Goal: Task Accomplishment & Management: Manage account settings

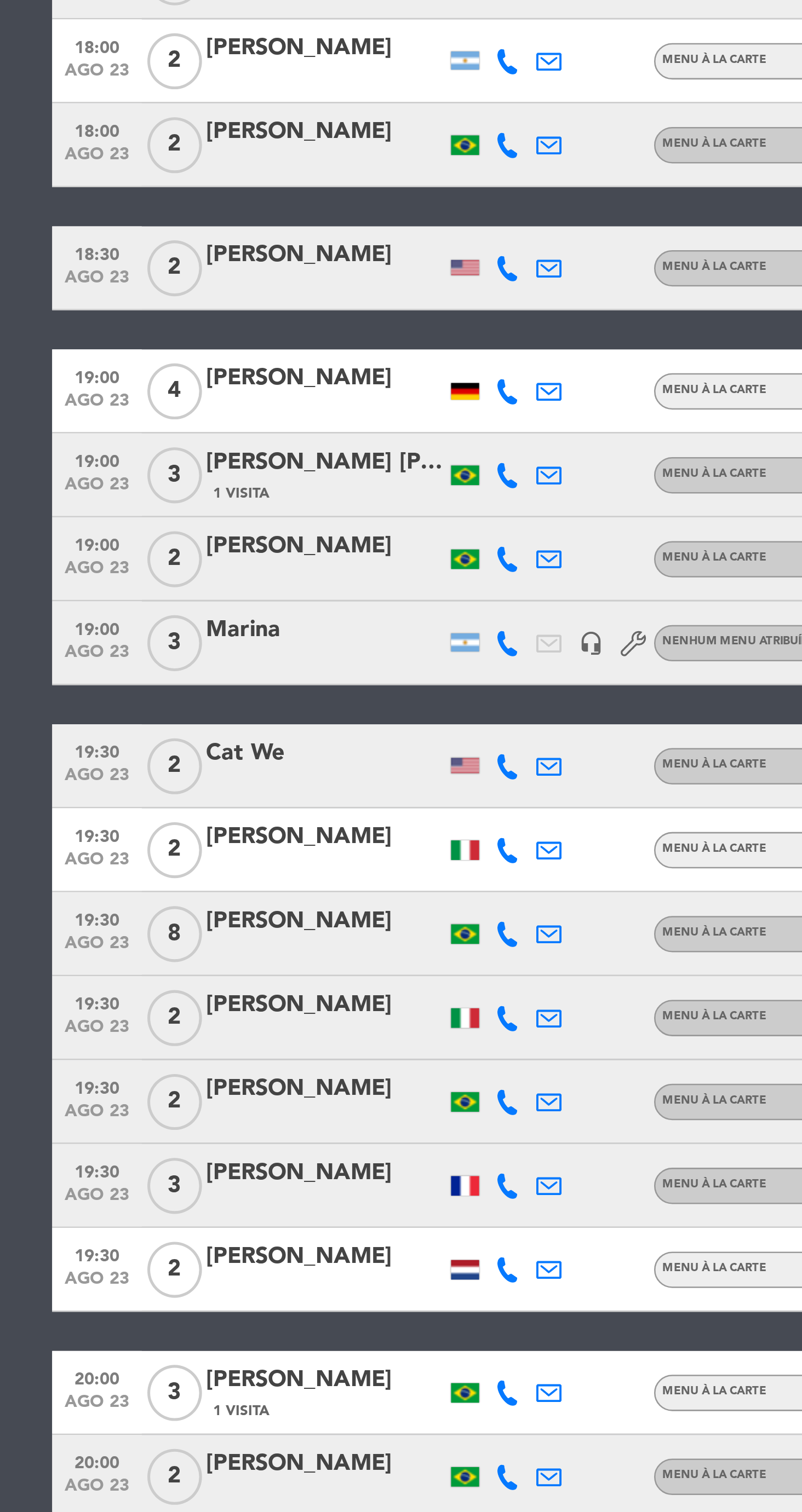
scroll to position [27, 0]
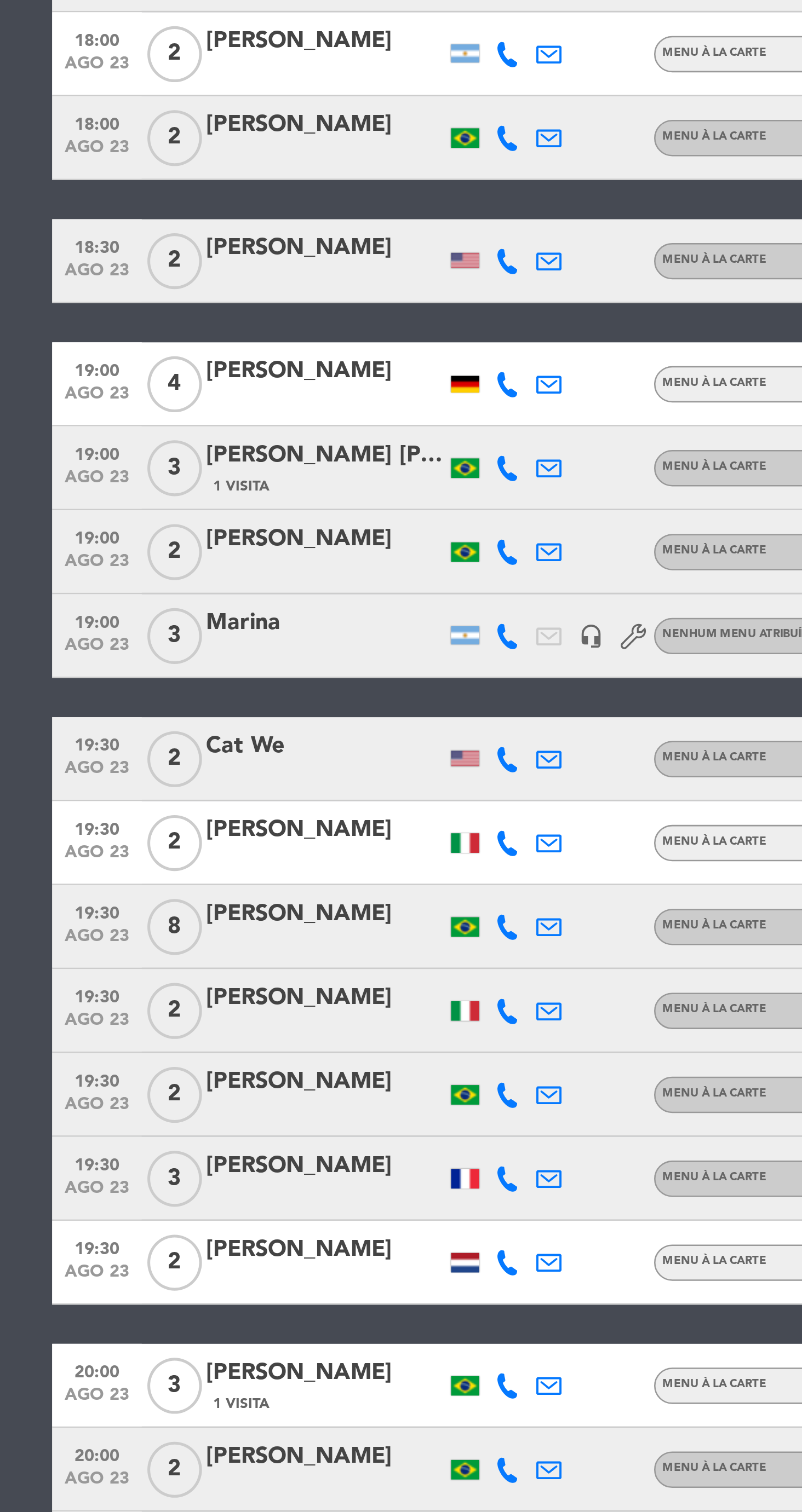
click at [250, 662] on icon at bounding box center [250, 661] width 10 height 10
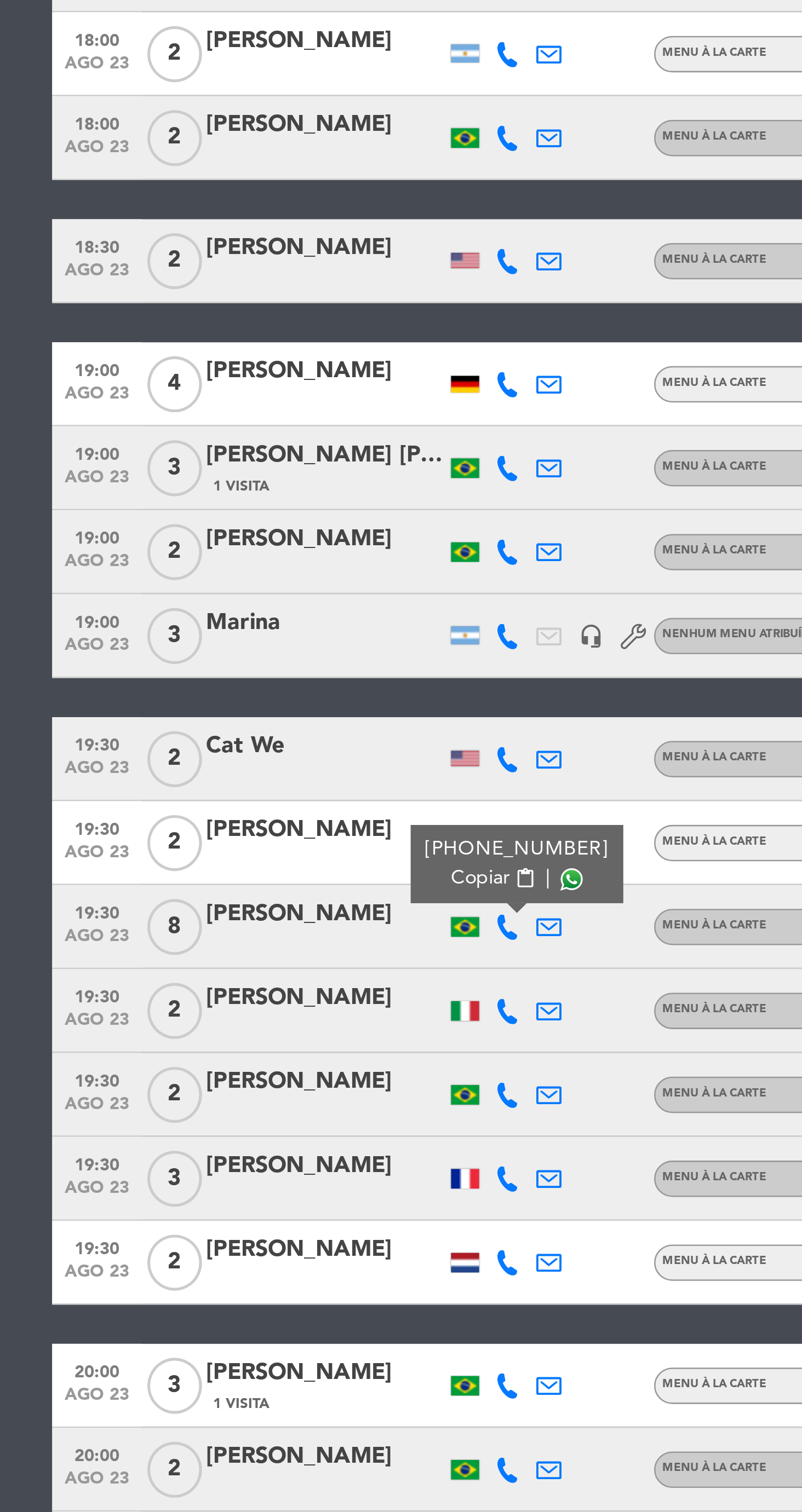
click at [271, 643] on span at bounding box center [276, 643] width 9 height 9
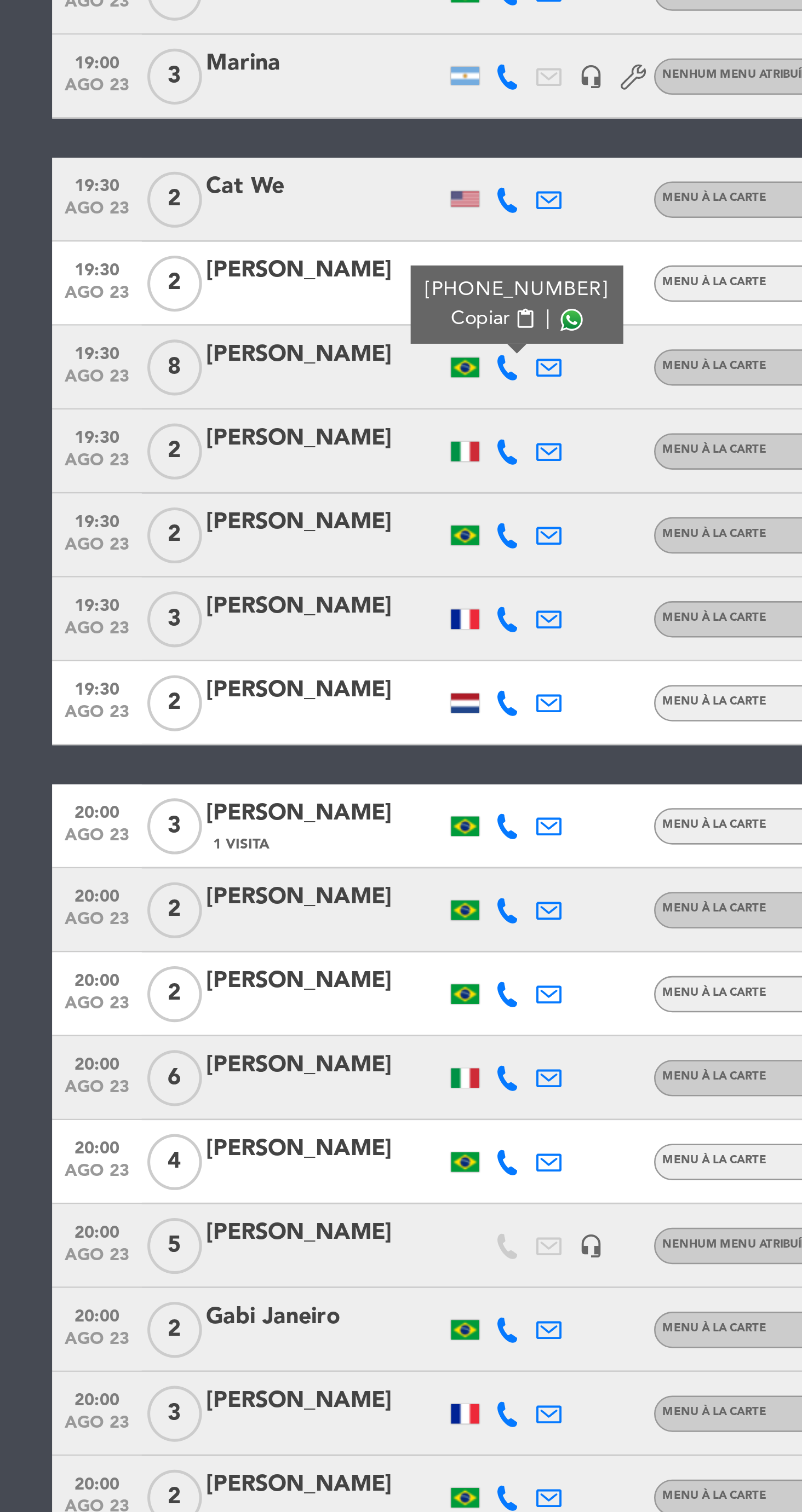
scroll to position [274, 0]
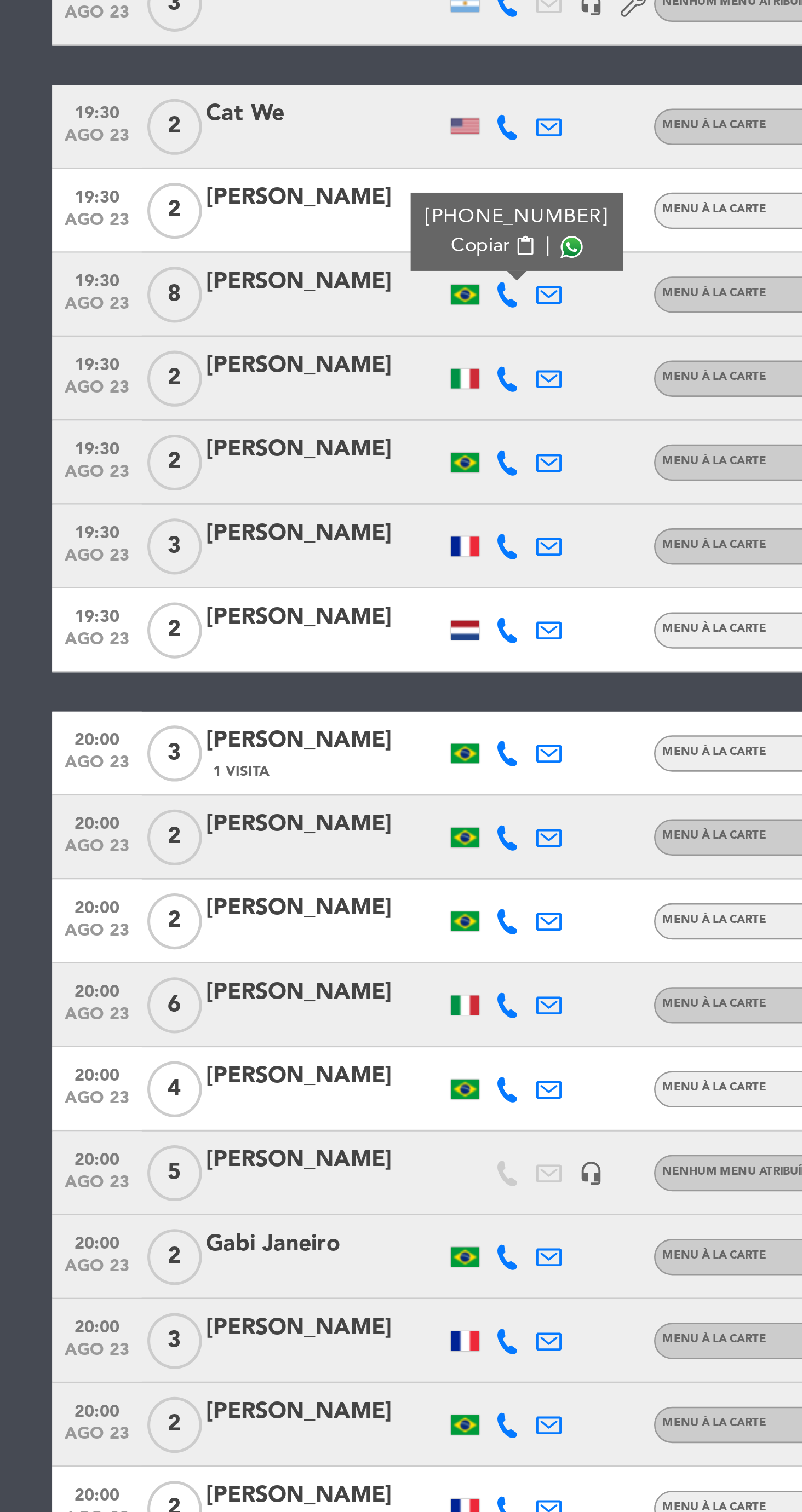
click at [246, 688] on icon at bounding box center [250, 692] width 10 height 10
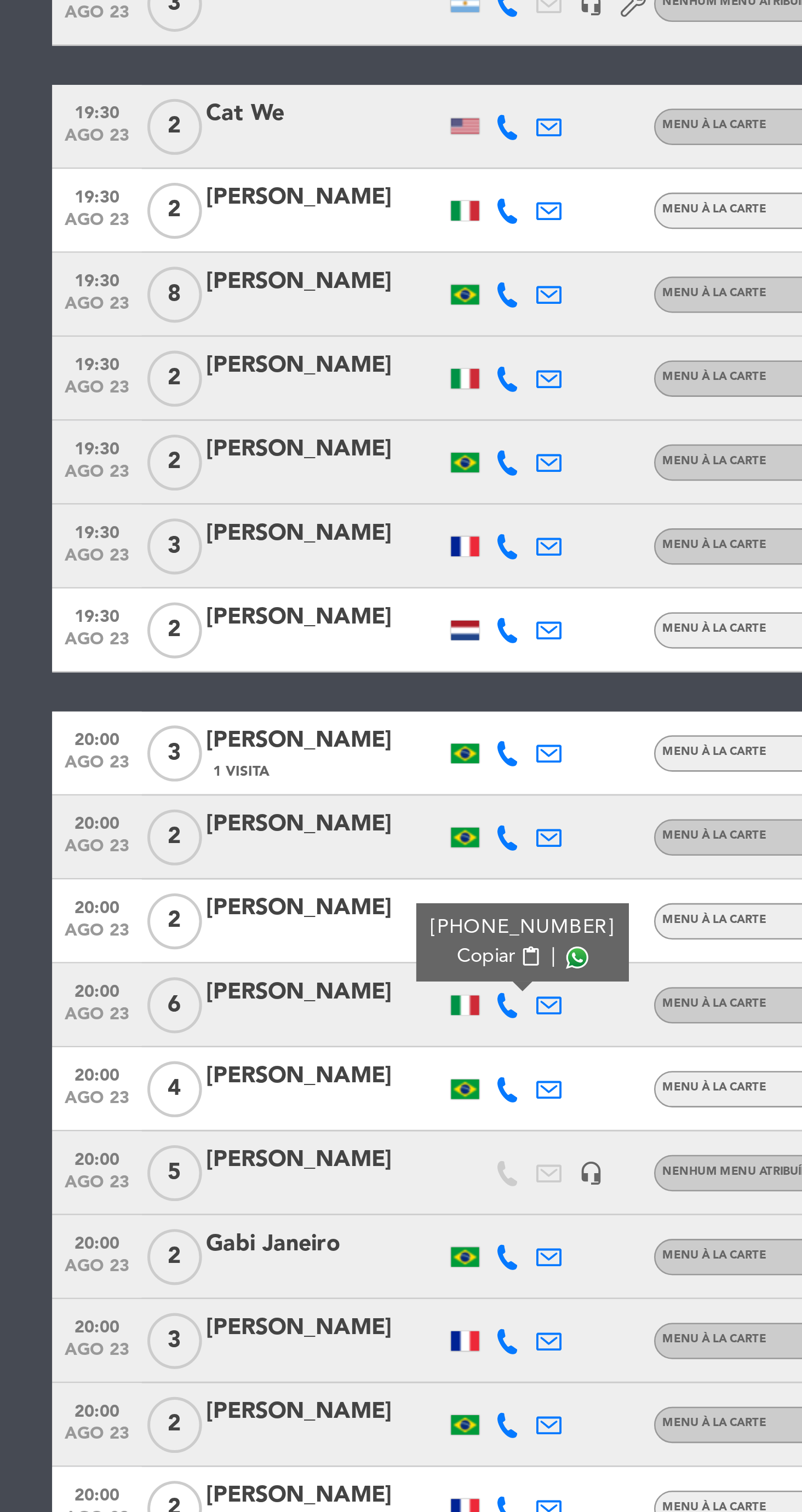
click at [274, 670] on span at bounding box center [278, 674] width 9 height 9
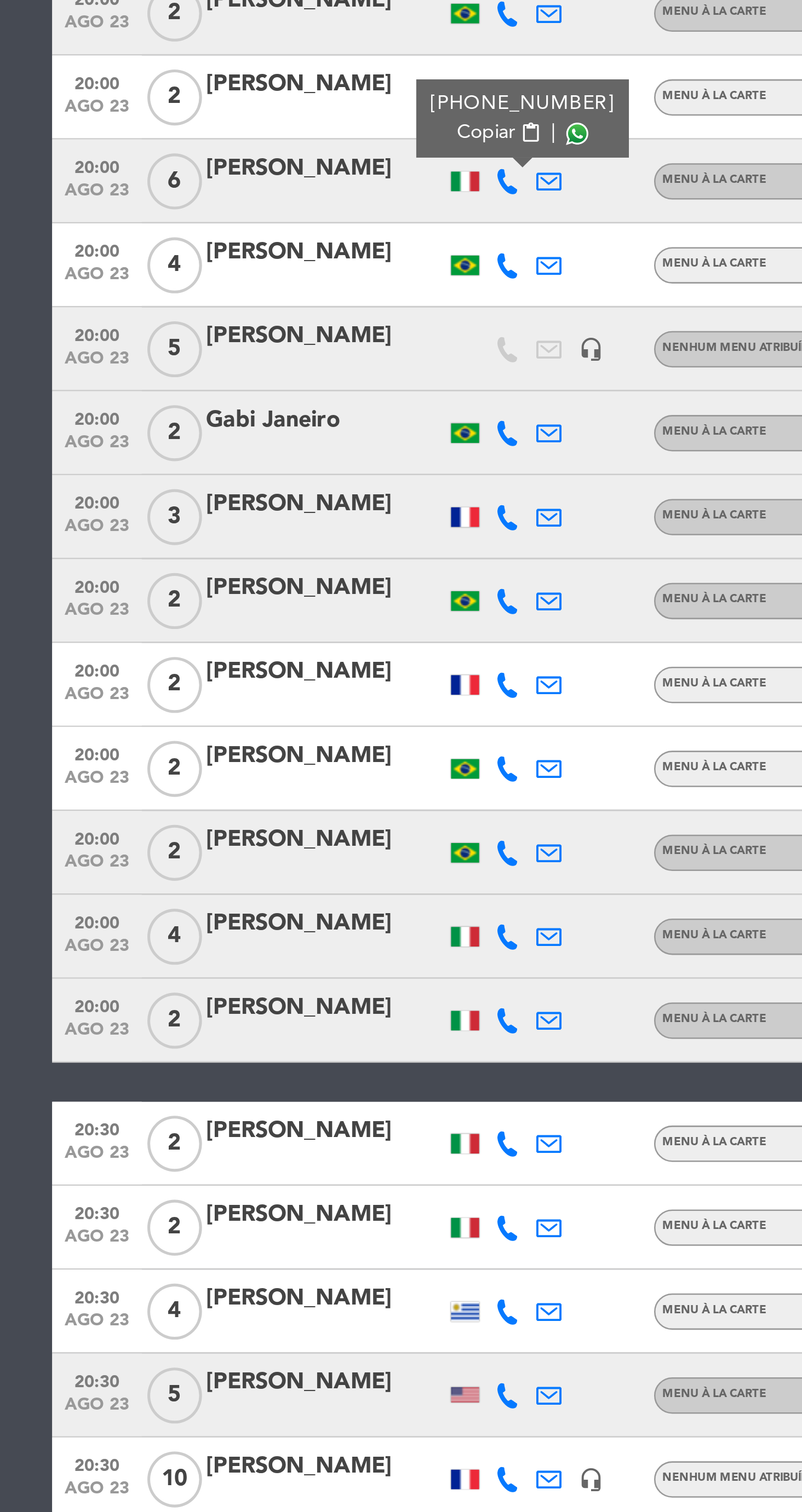
scroll to position [626, 0]
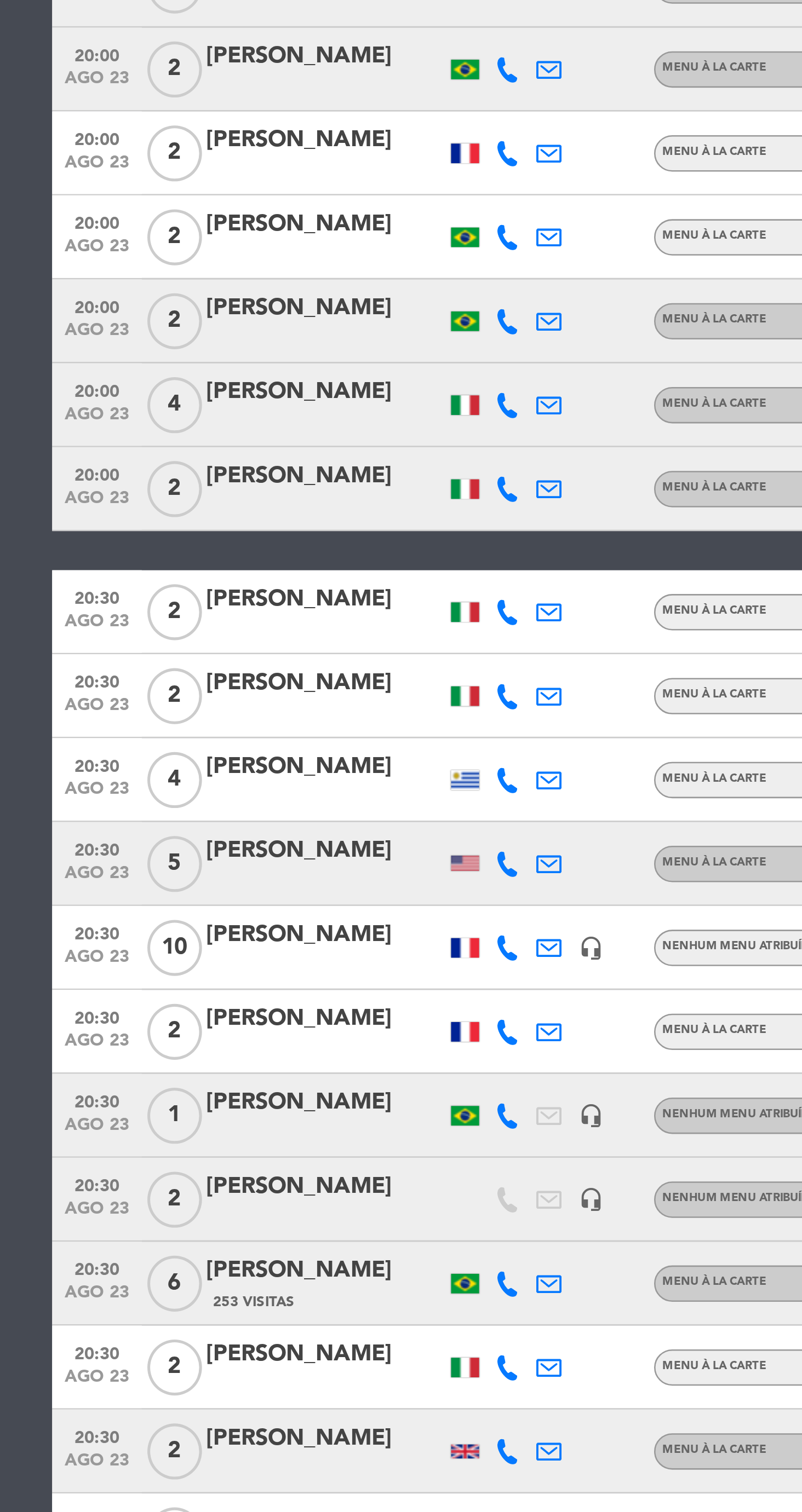
click at [247, 848] on icon at bounding box center [250, 848] width 10 height 10
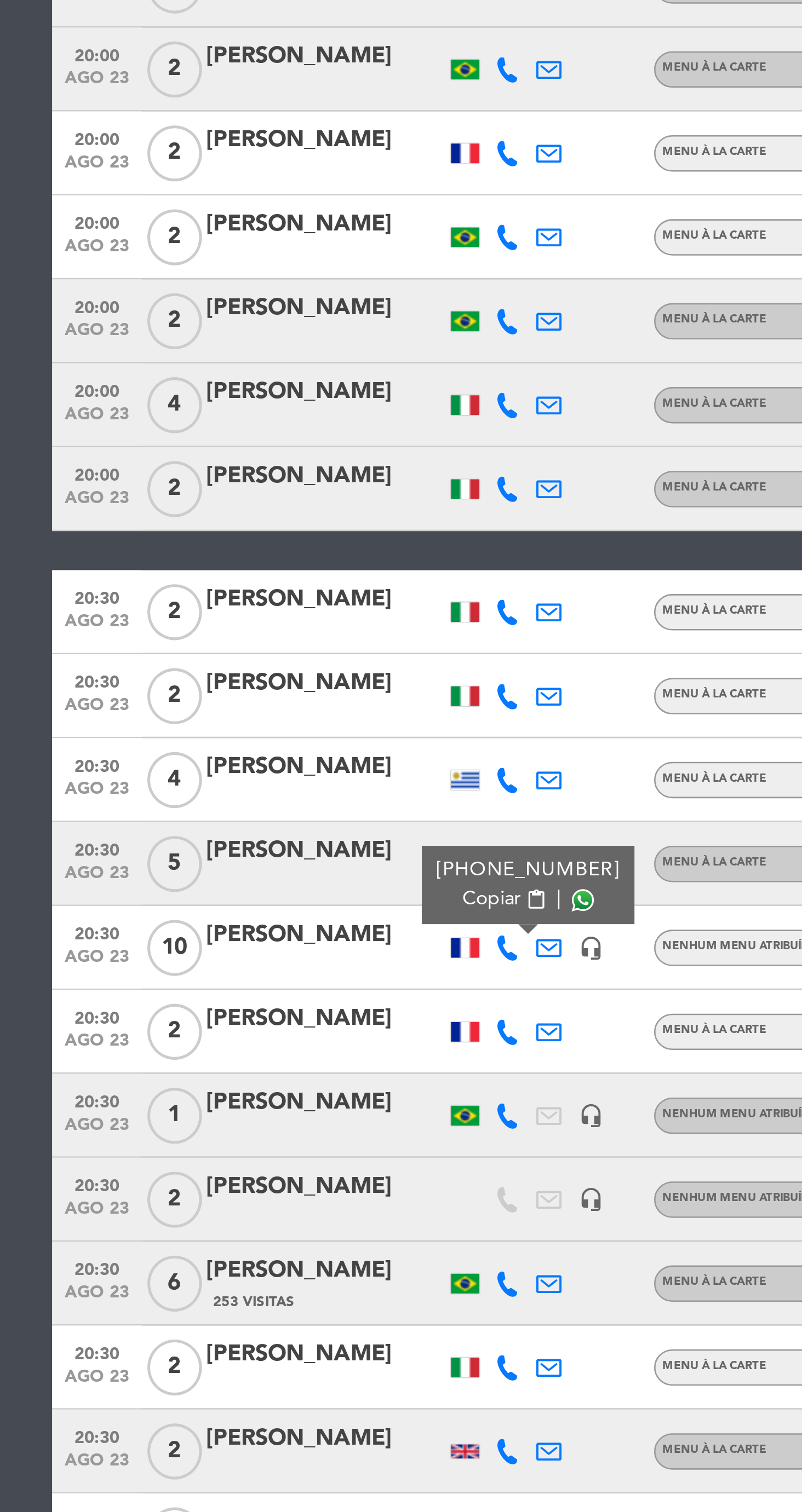
click at [276, 828] on span at bounding box center [280, 830] width 9 height 9
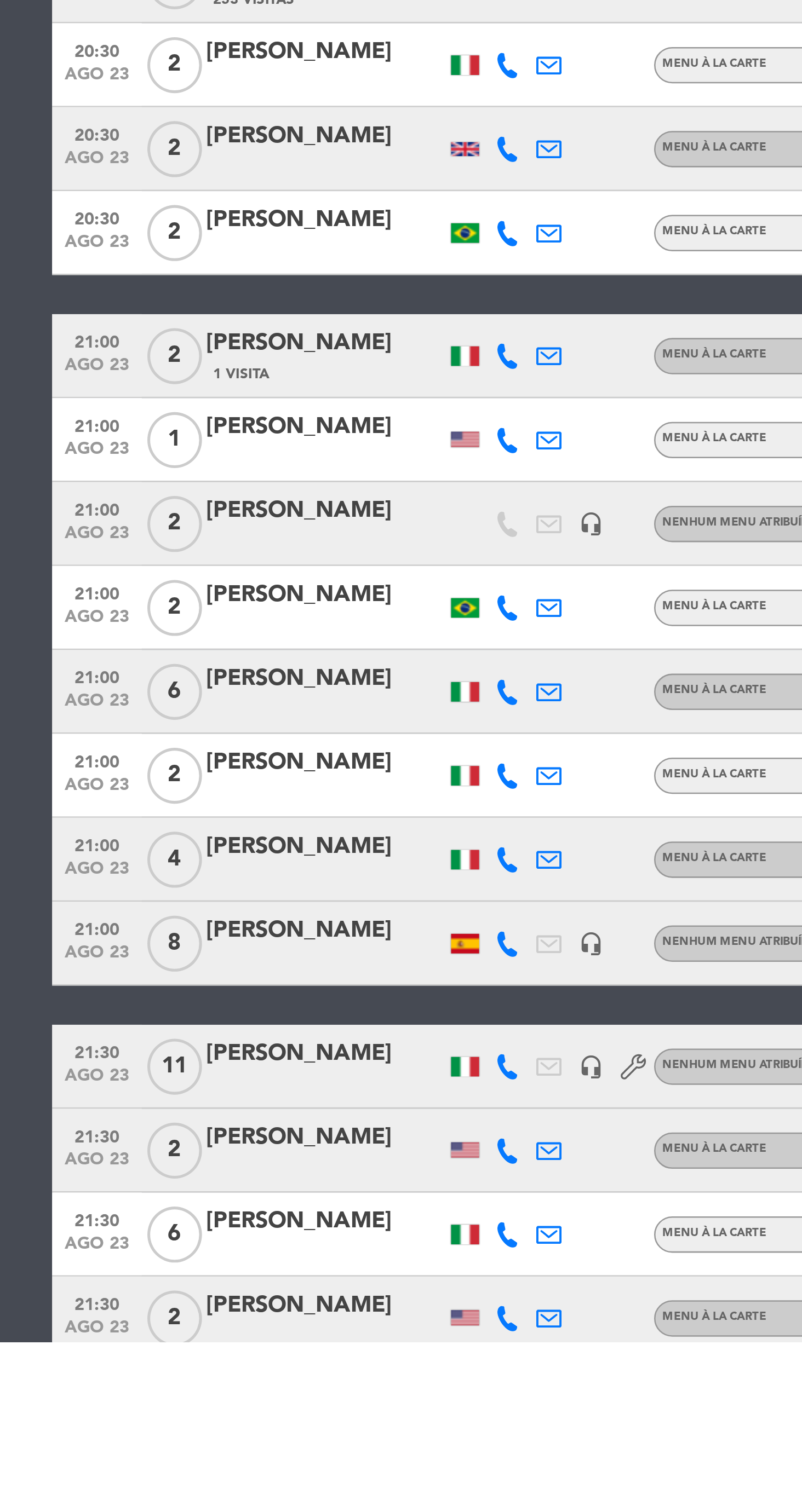
click at [248, 1406] on icon at bounding box center [250, 1404] width 10 height 10
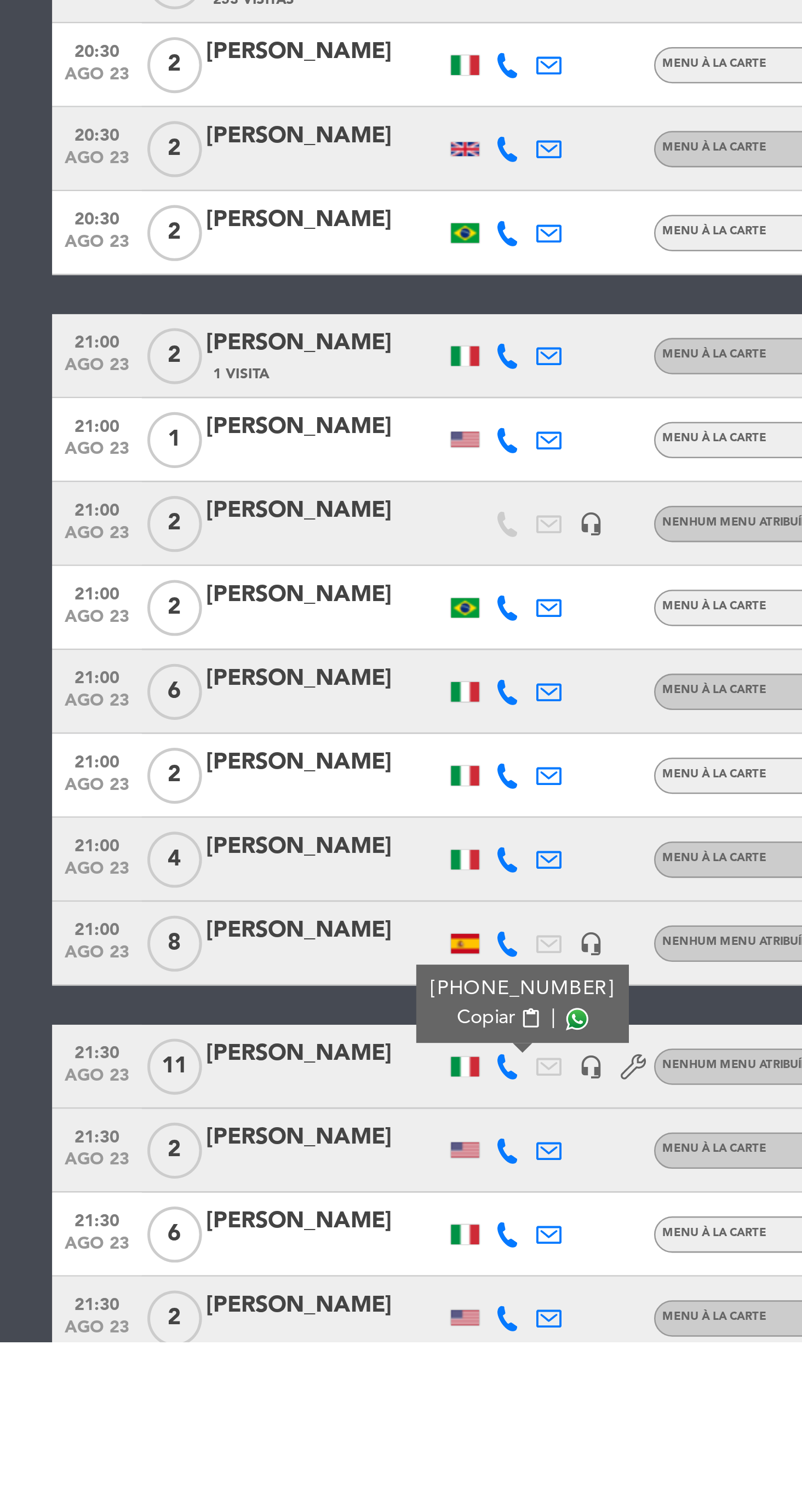
click at [274, 1389] on span at bounding box center [278, 1386] width 9 height 9
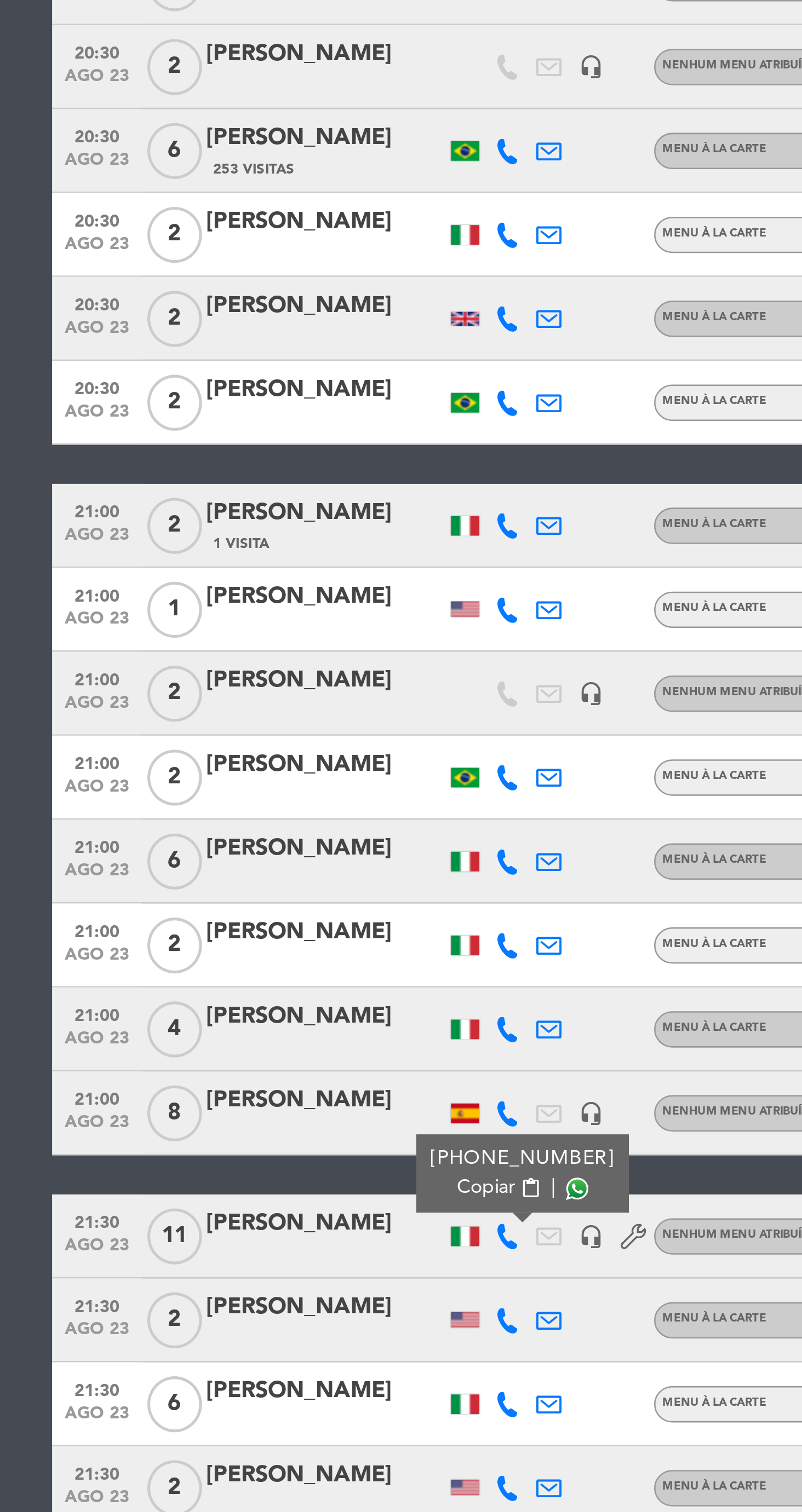
click at [274, 1386] on span at bounding box center [278, 1386] width 9 height 9
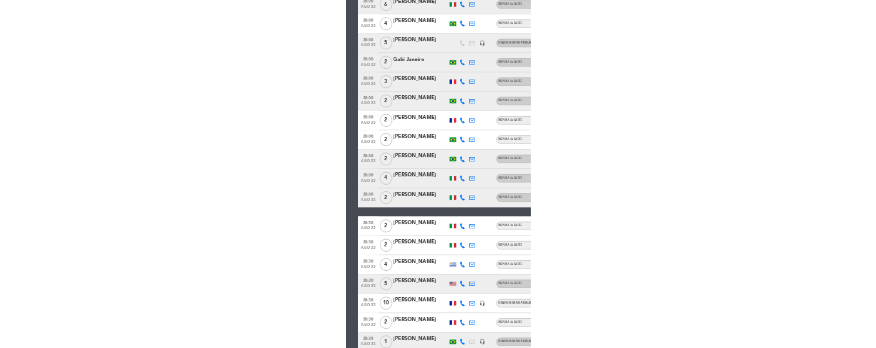
scroll to position [0, 0]
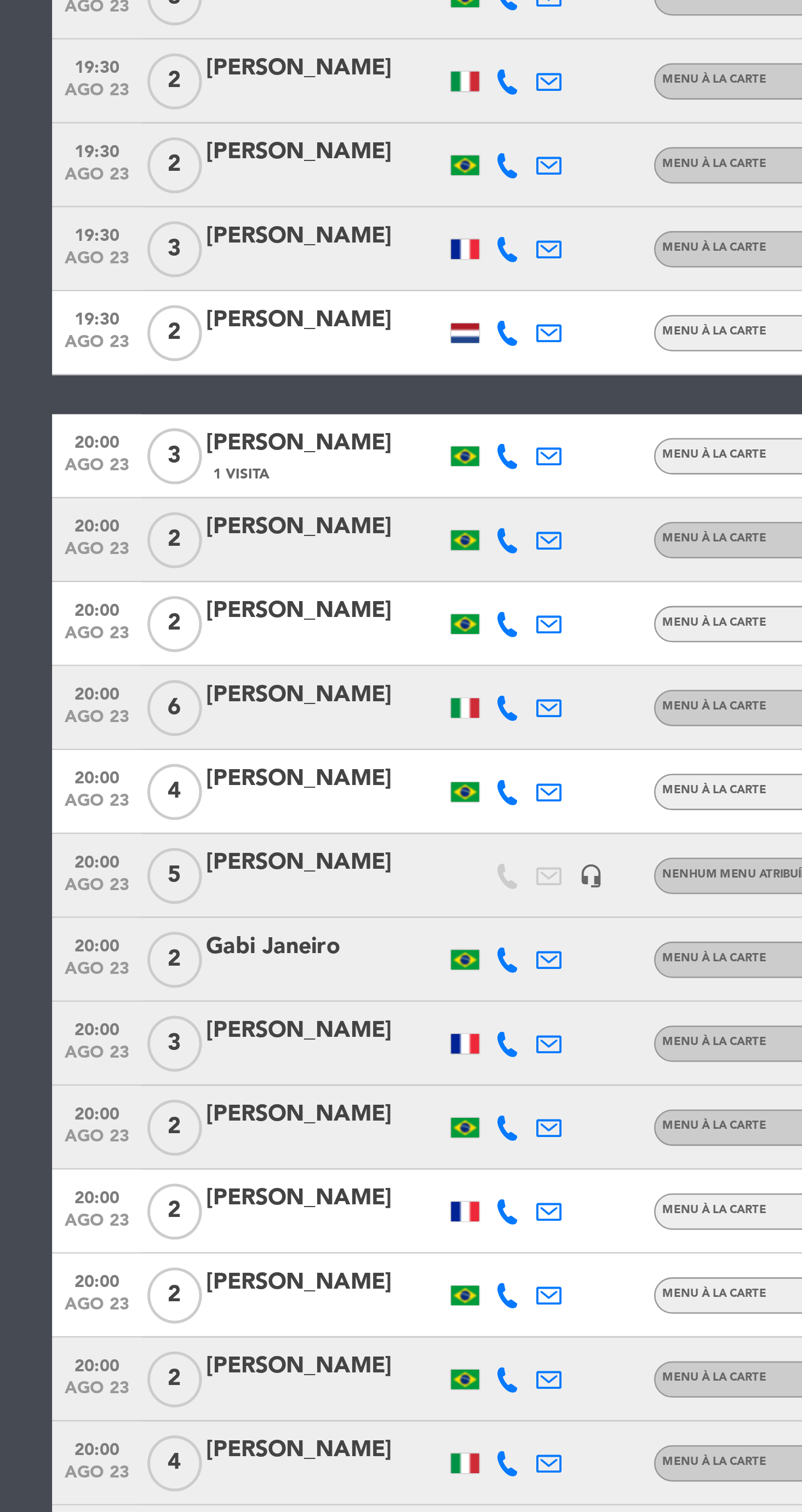
click at [247, 967] on icon at bounding box center [250, 966] width 10 height 10
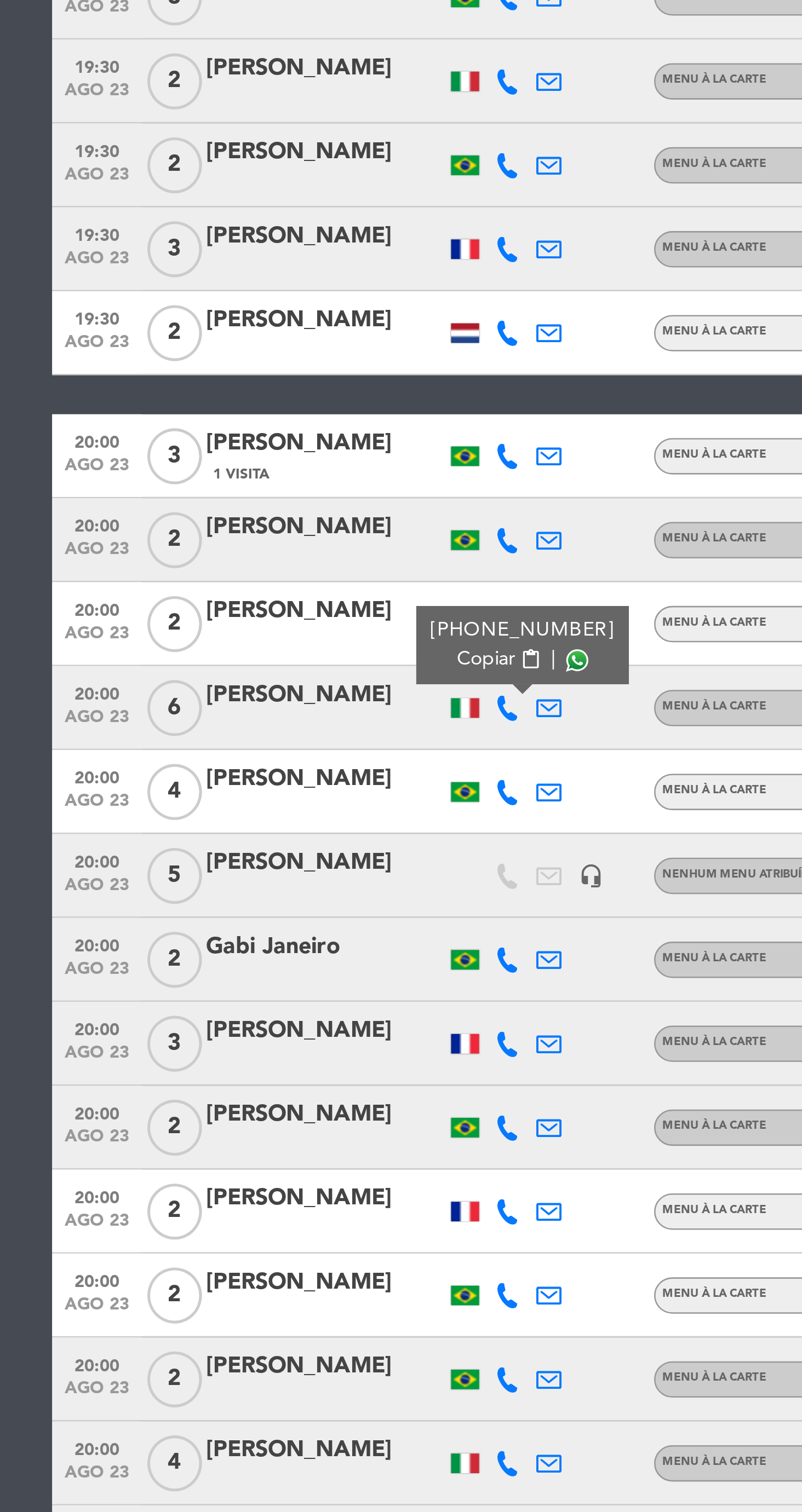
click at [274, 950] on span at bounding box center [278, 947] width 9 height 9
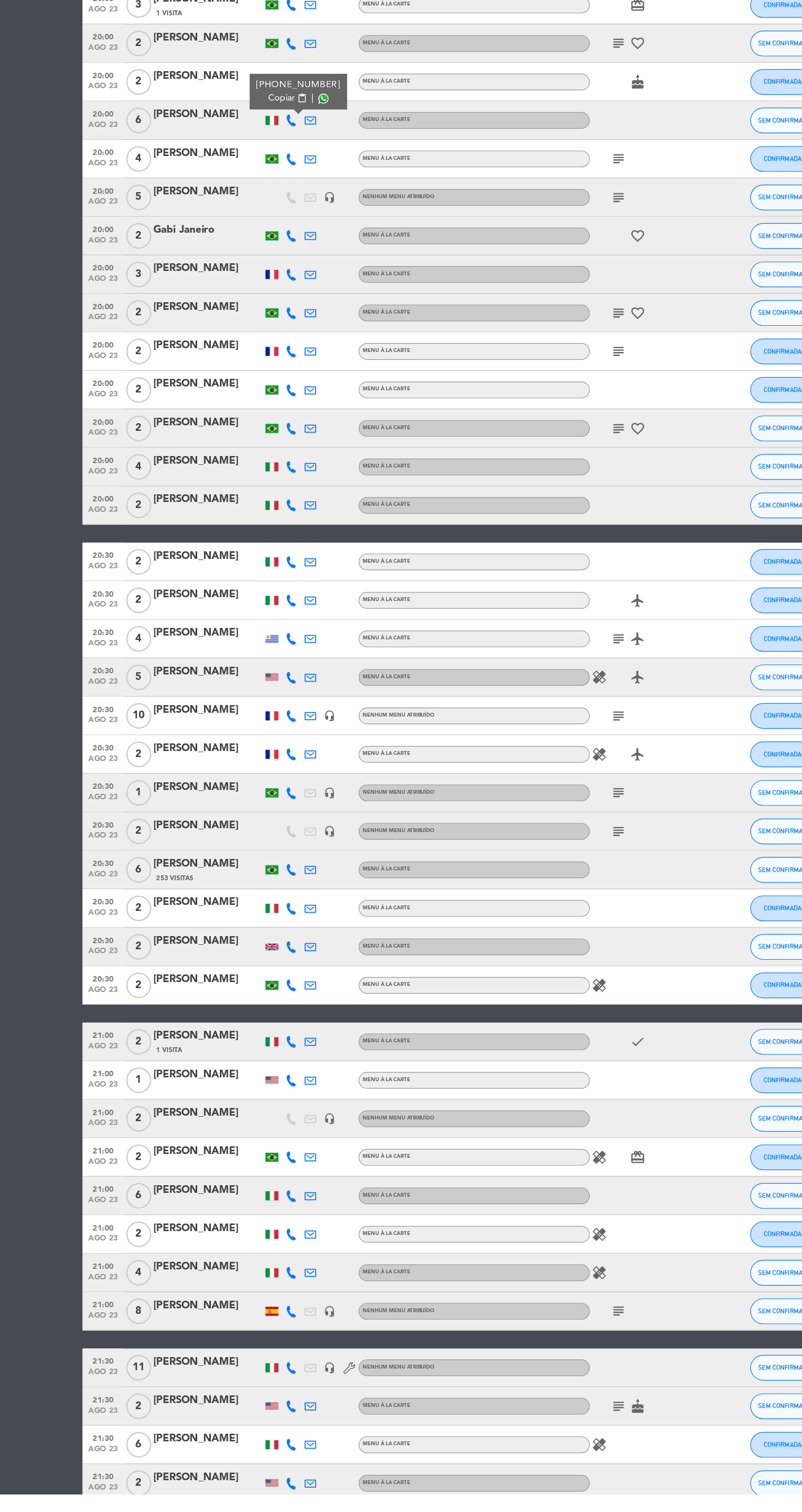
click at [146, 1399] on div "[PERSON_NAME]" at bounding box center [179, 1399] width 93 height 15
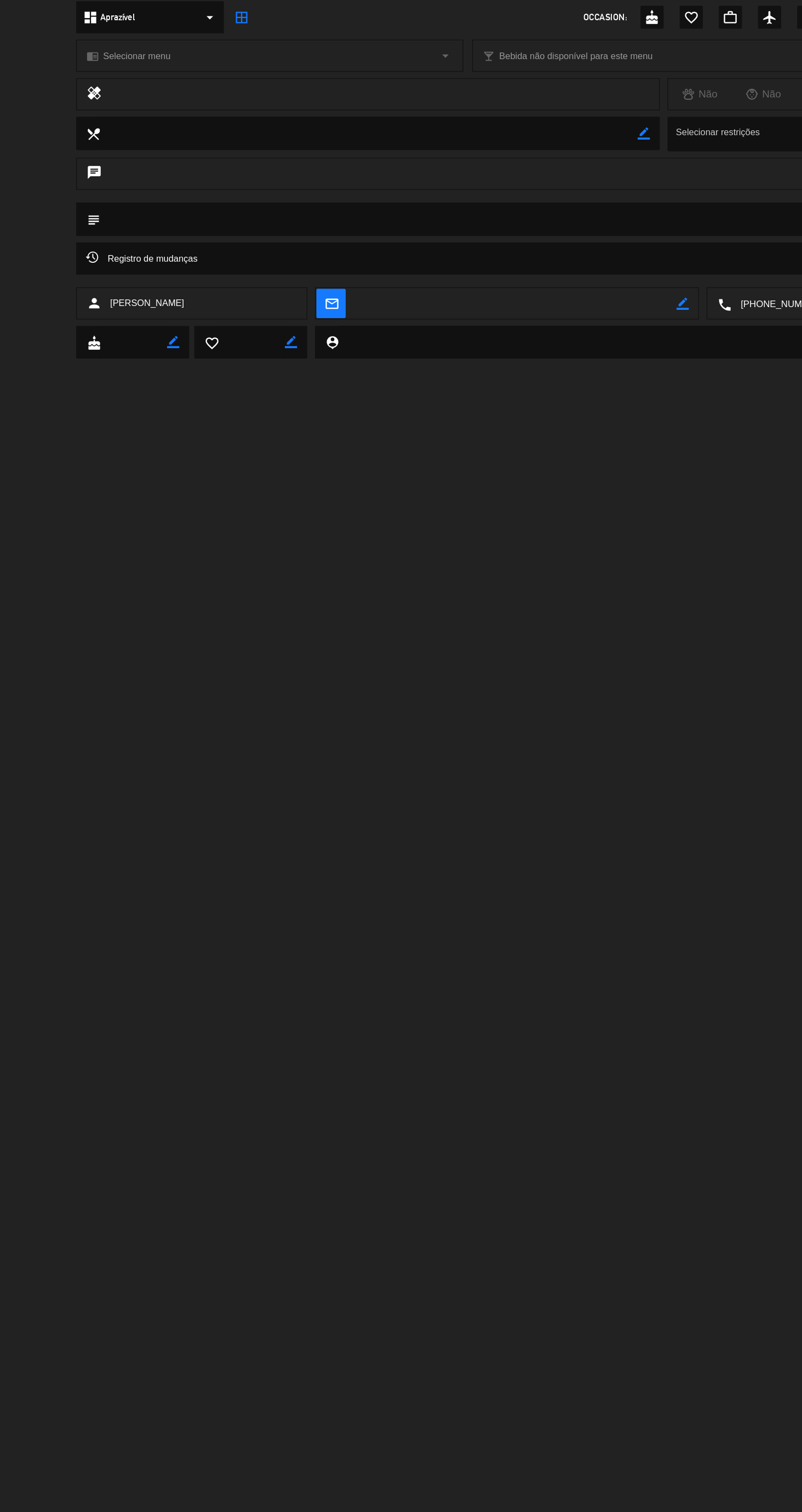
scroll to position [28, 0]
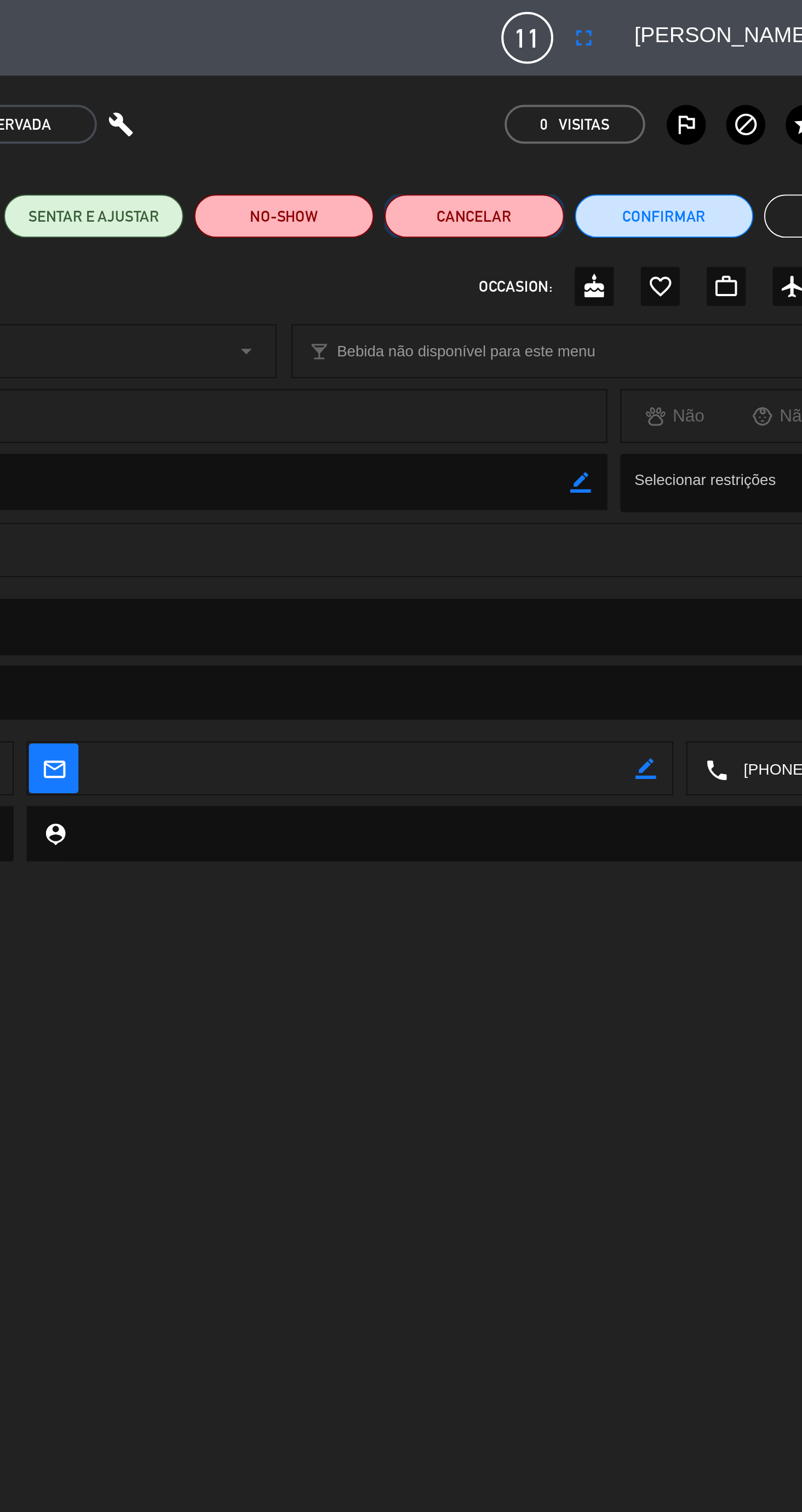
click at [492, 109] on button "Cancelar" at bounding box center [497, 110] width 91 height 22
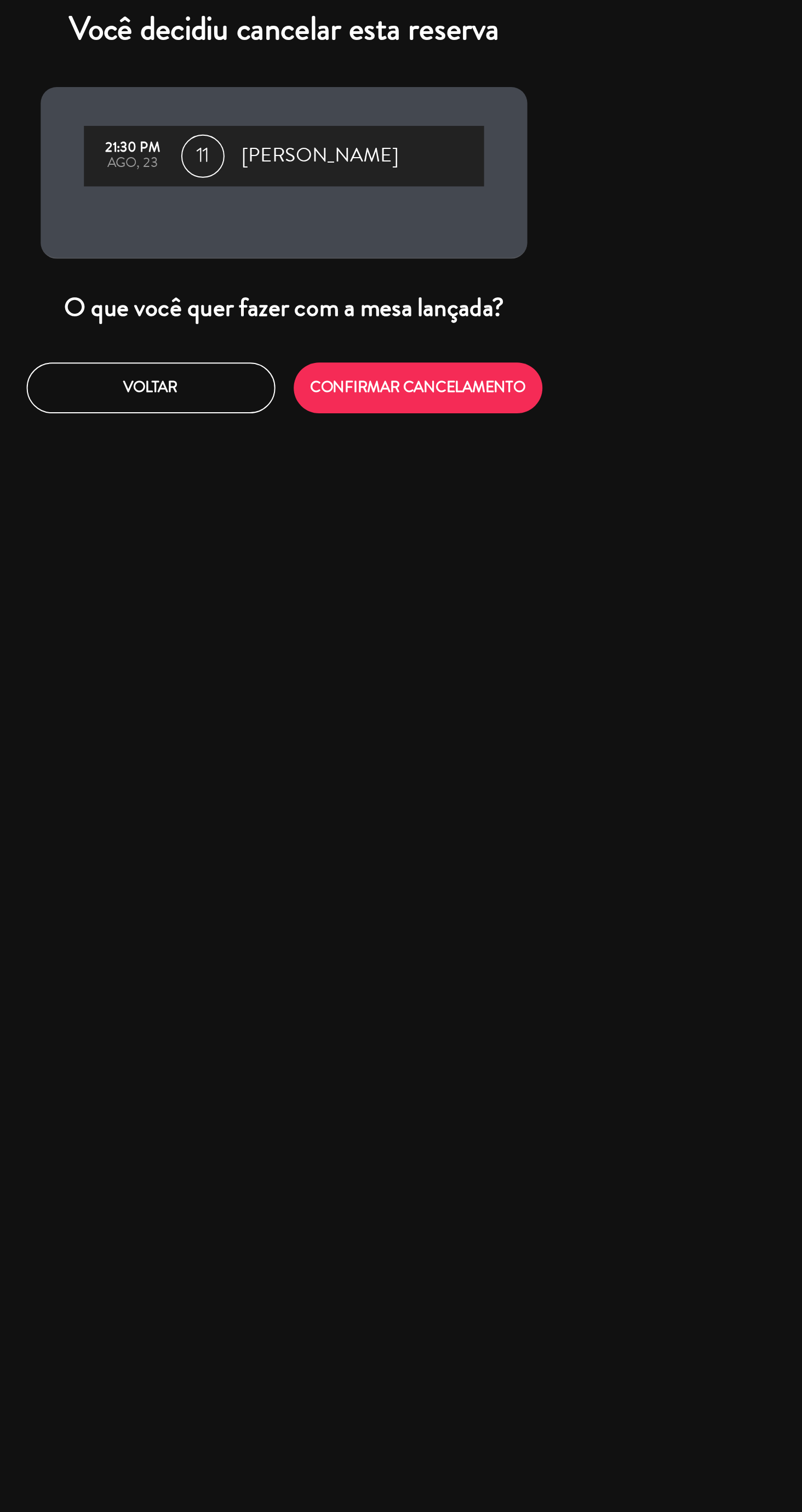
scroll to position [0, 0]
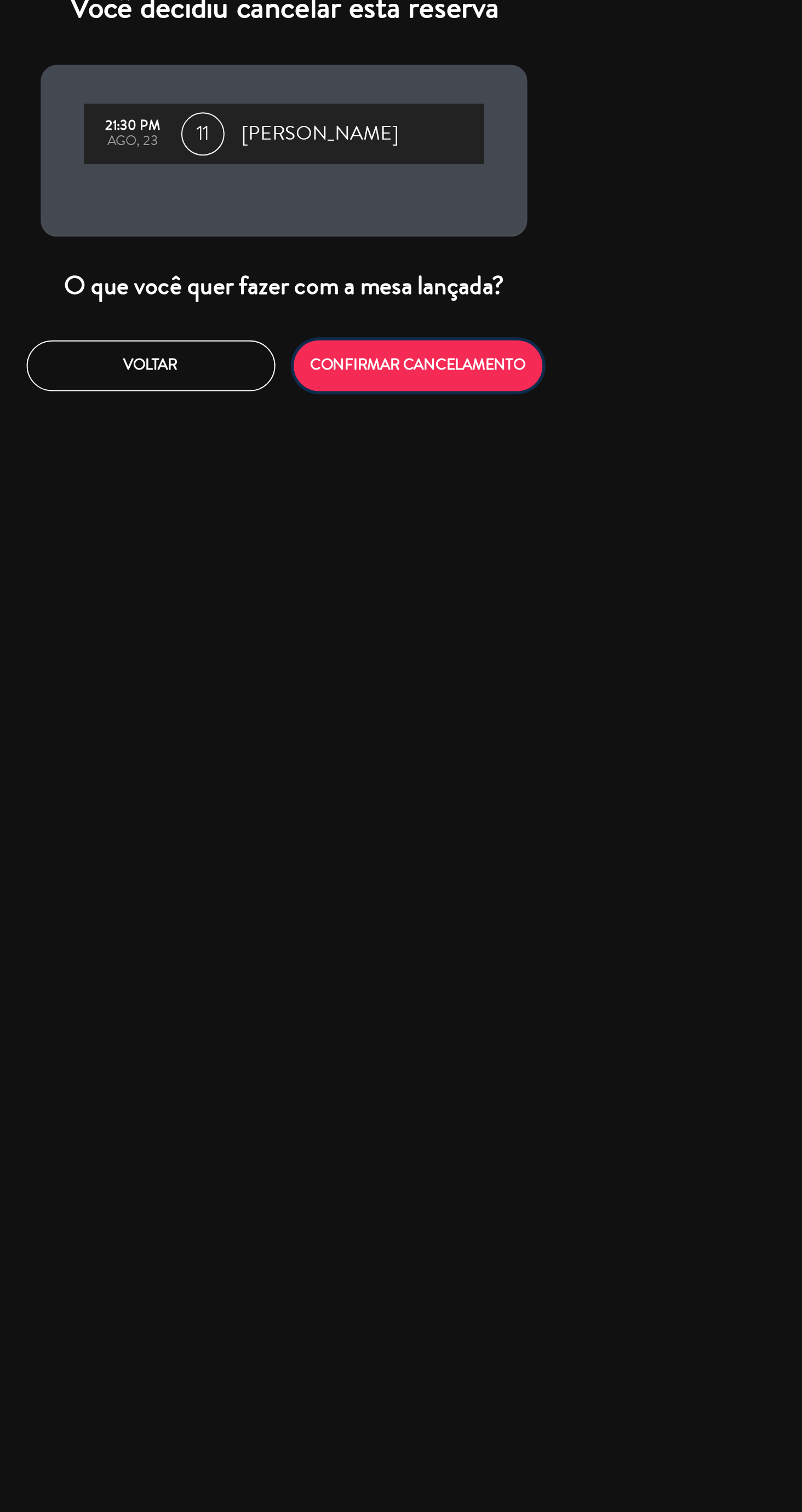
click at [494, 204] on button "CONFIRMAR CANCELAMENTO" at bounding box center [469, 204] width 126 height 26
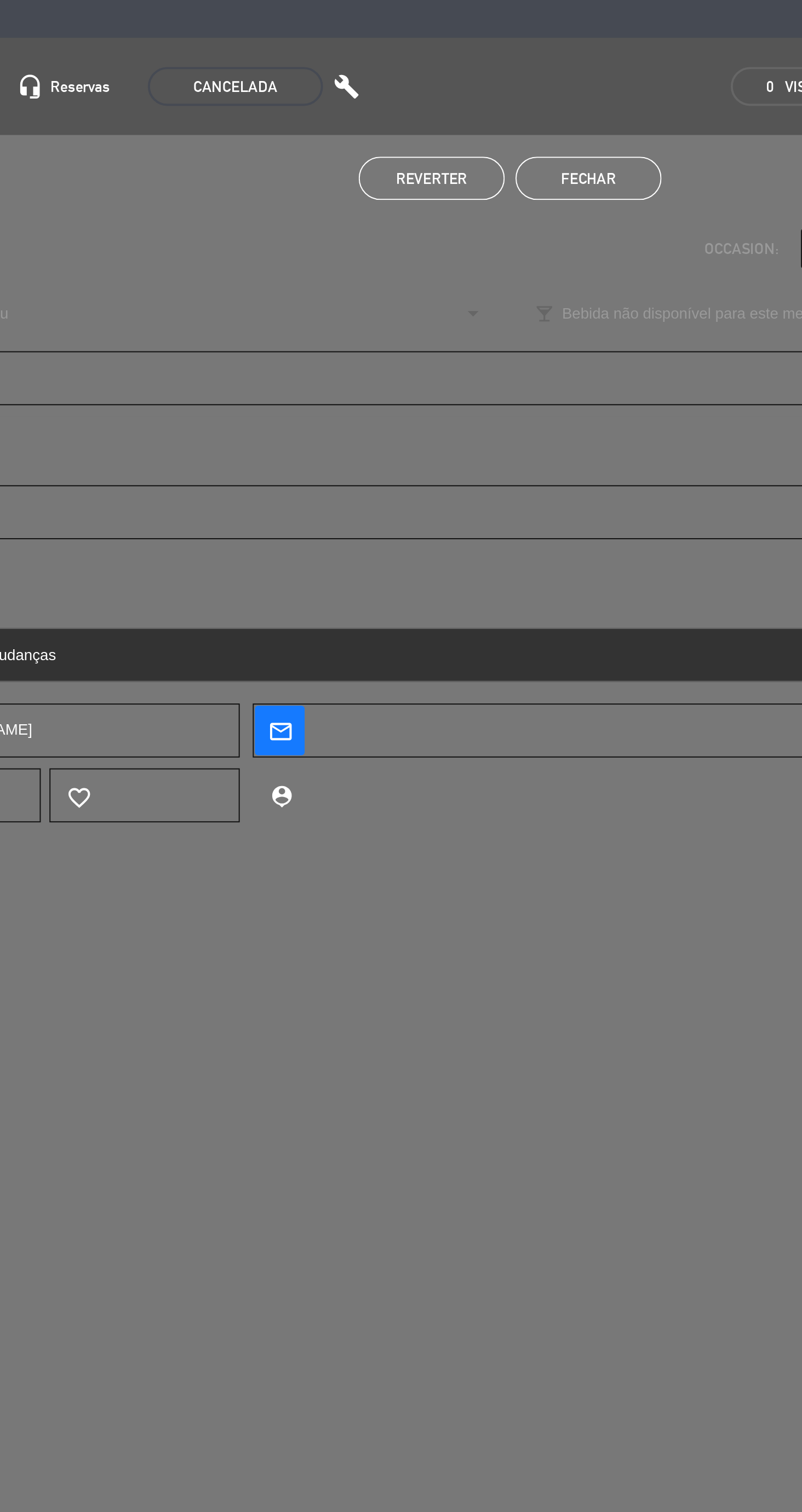
click at [452, 105] on button "Fechar" at bounding box center [440, 110] width 74 height 22
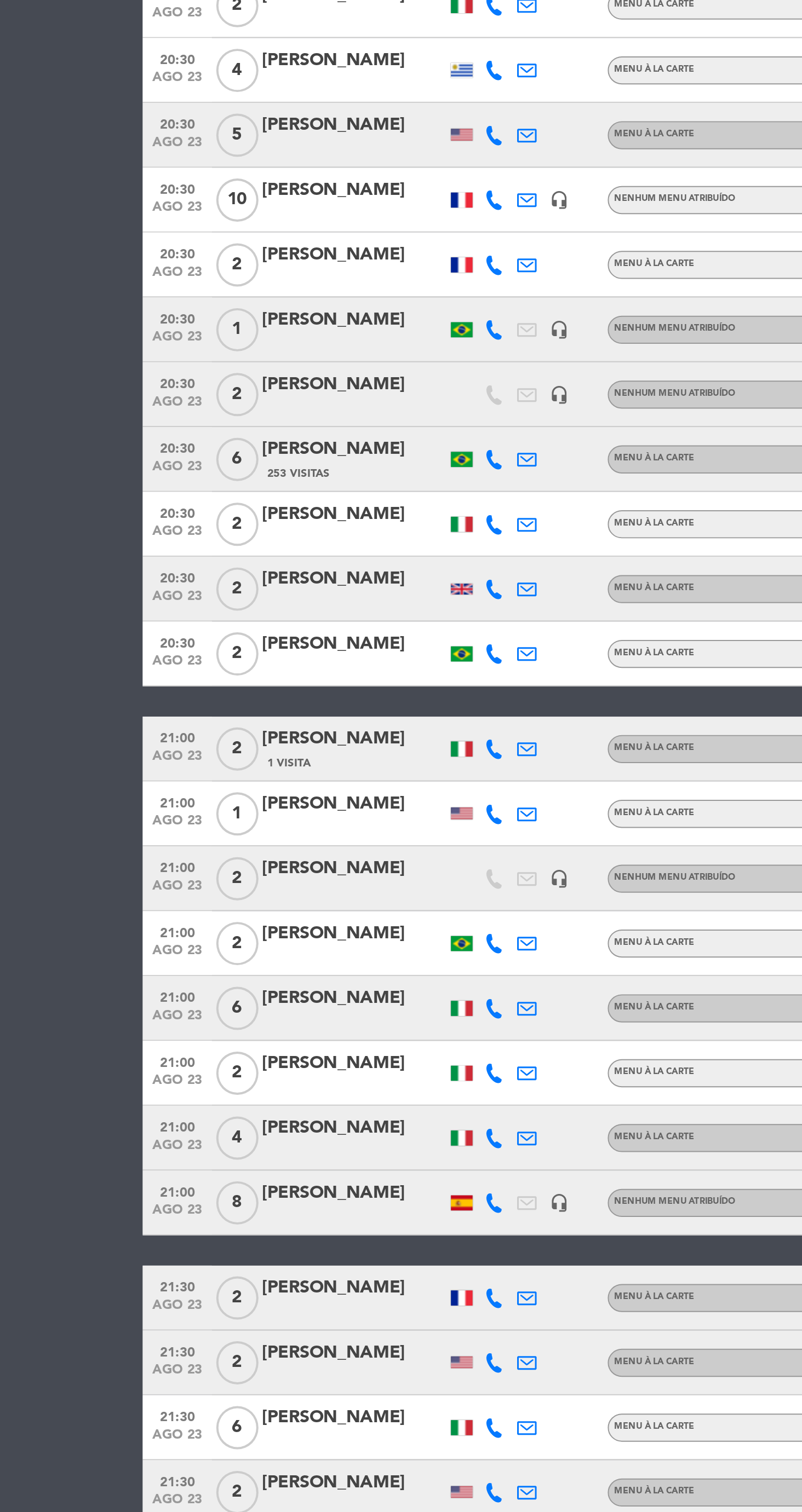
scroll to position [85, 0]
